Goal: Navigation & Orientation: Find specific page/section

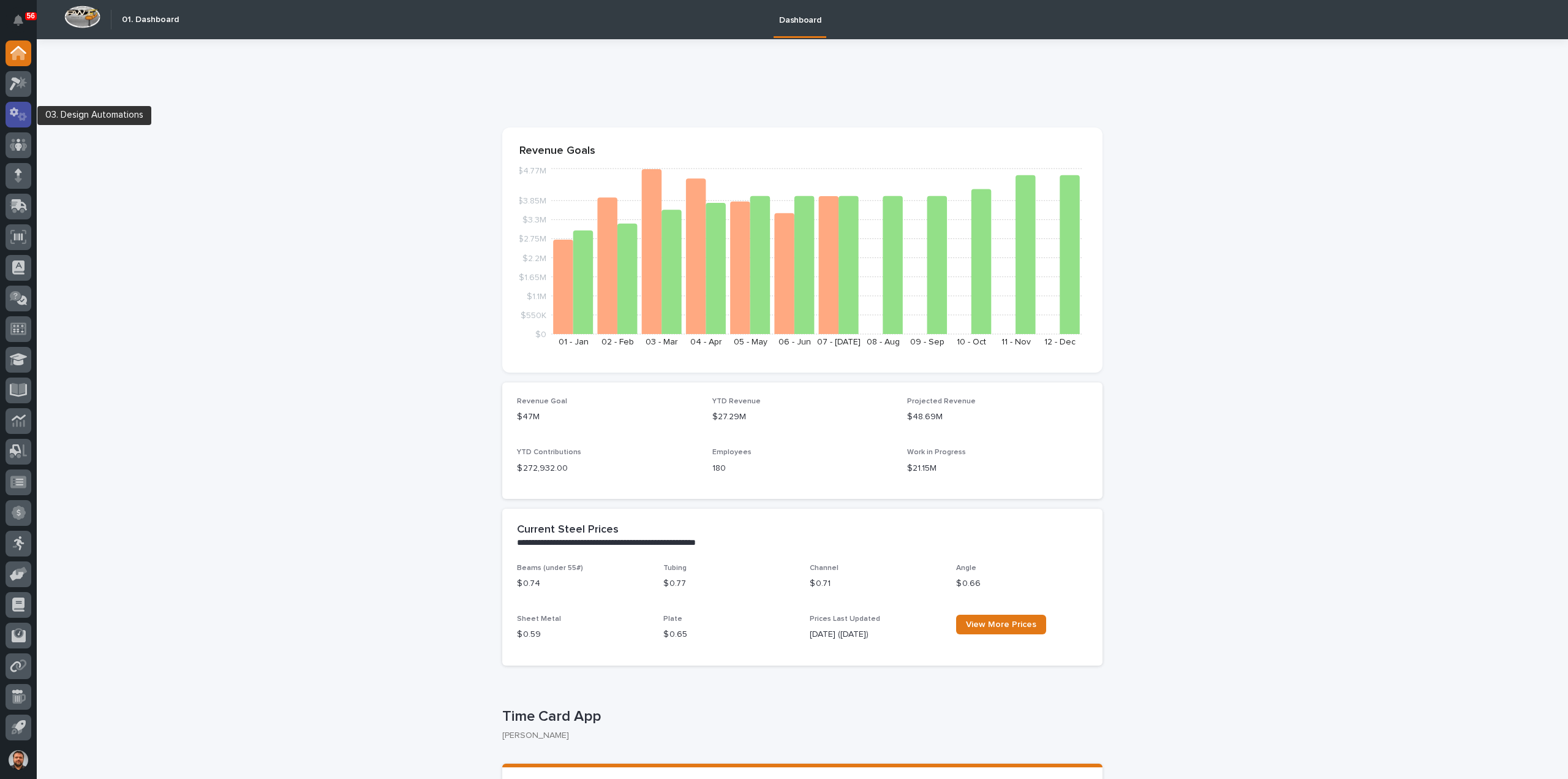
click at [21, 116] on icon at bounding box center [22, 116] width 9 height 9
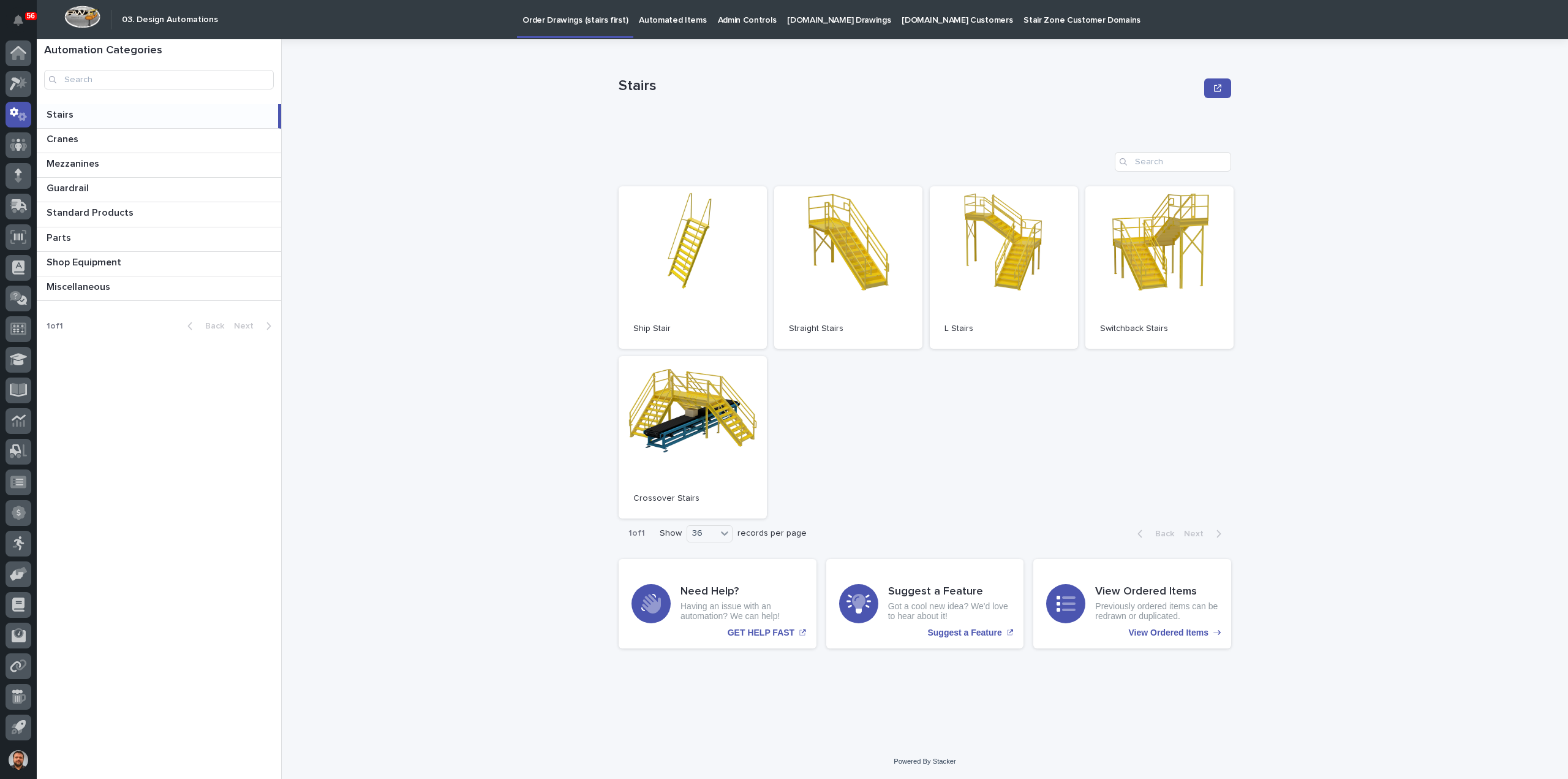
click at [811, 19] on p "[DOMAIN_NAME] Drawings" at bounding box center [839, 13] width 104 height 26
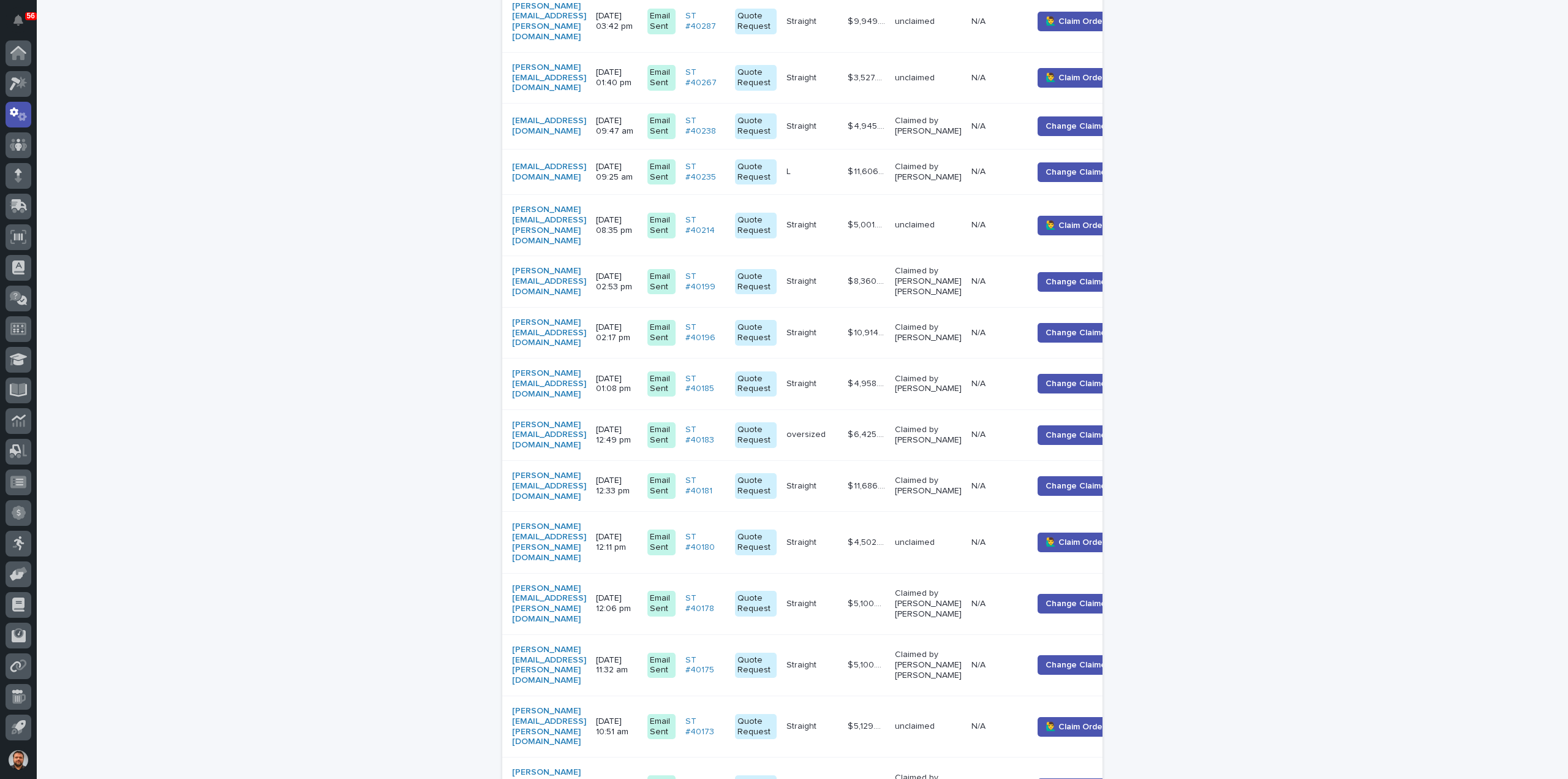
scroll to position [919, 0]
